Goal: Task Accomplishment & Management: Use online tool/utility

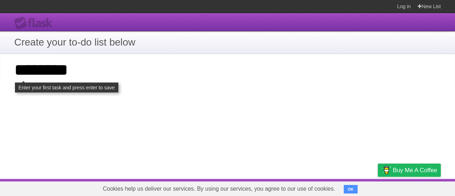
type input "********"
click input "**********" at bounding box center [0, 0] width 0 height 0
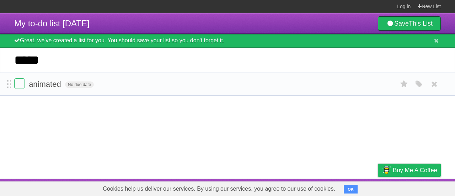
type input "*****"
click input "*********" at bounding box center [0, 0] width 0 height 0
